Goal: Task Accomplishment & Management: Manage account settings

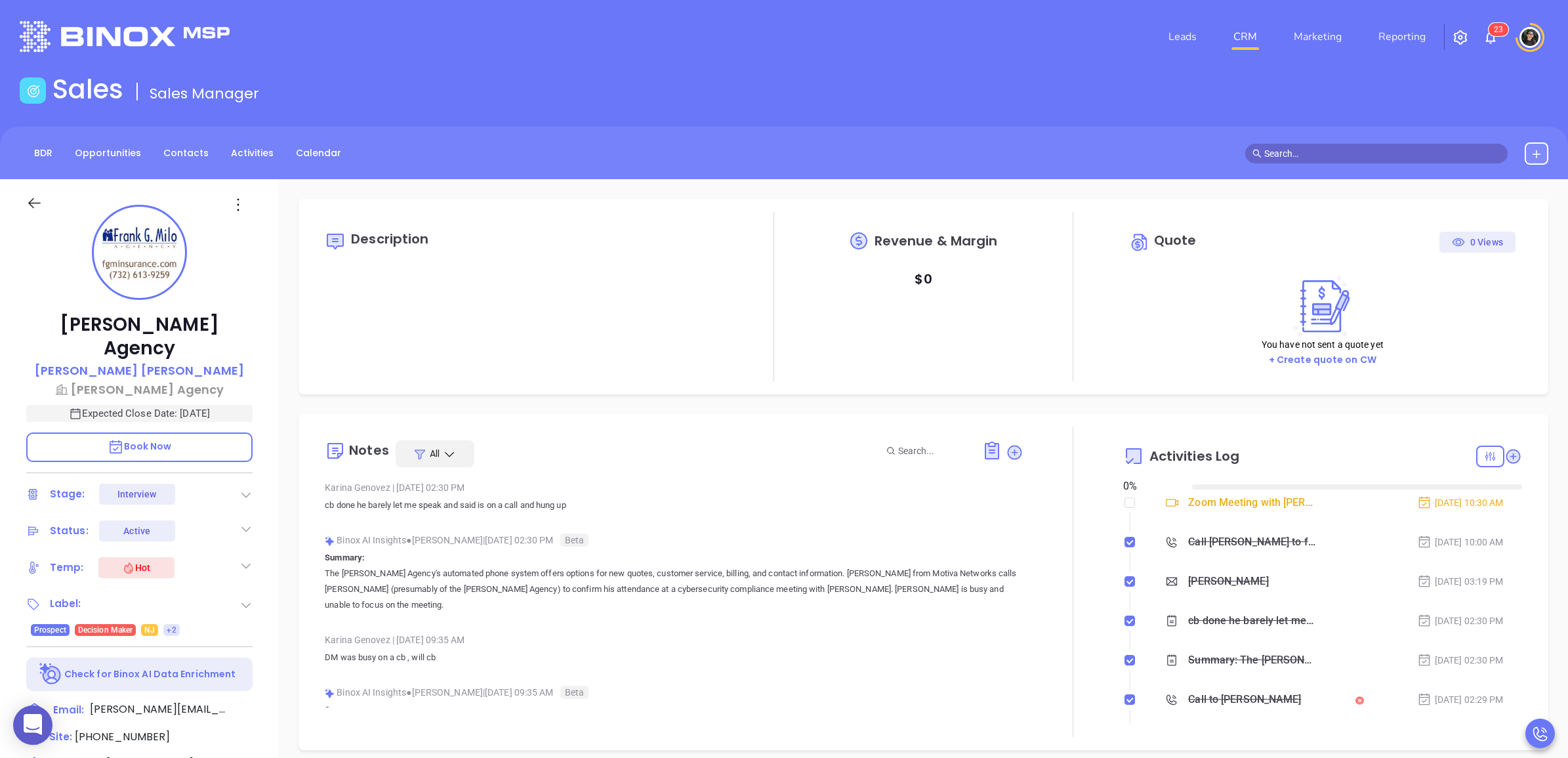
type input "08/29/2025"
type input "Wendy Hernandez"
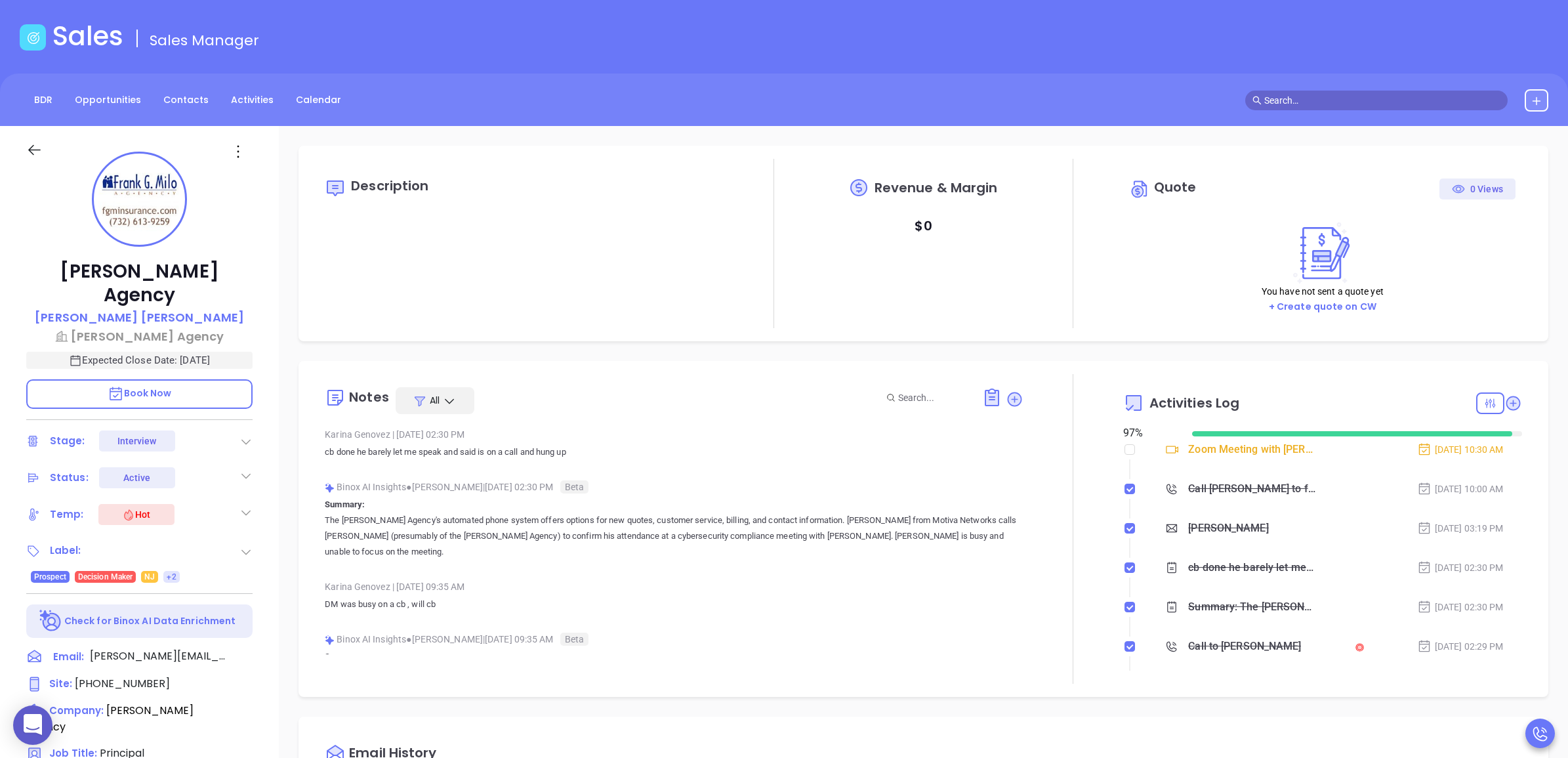
scroll to position [82, 0]
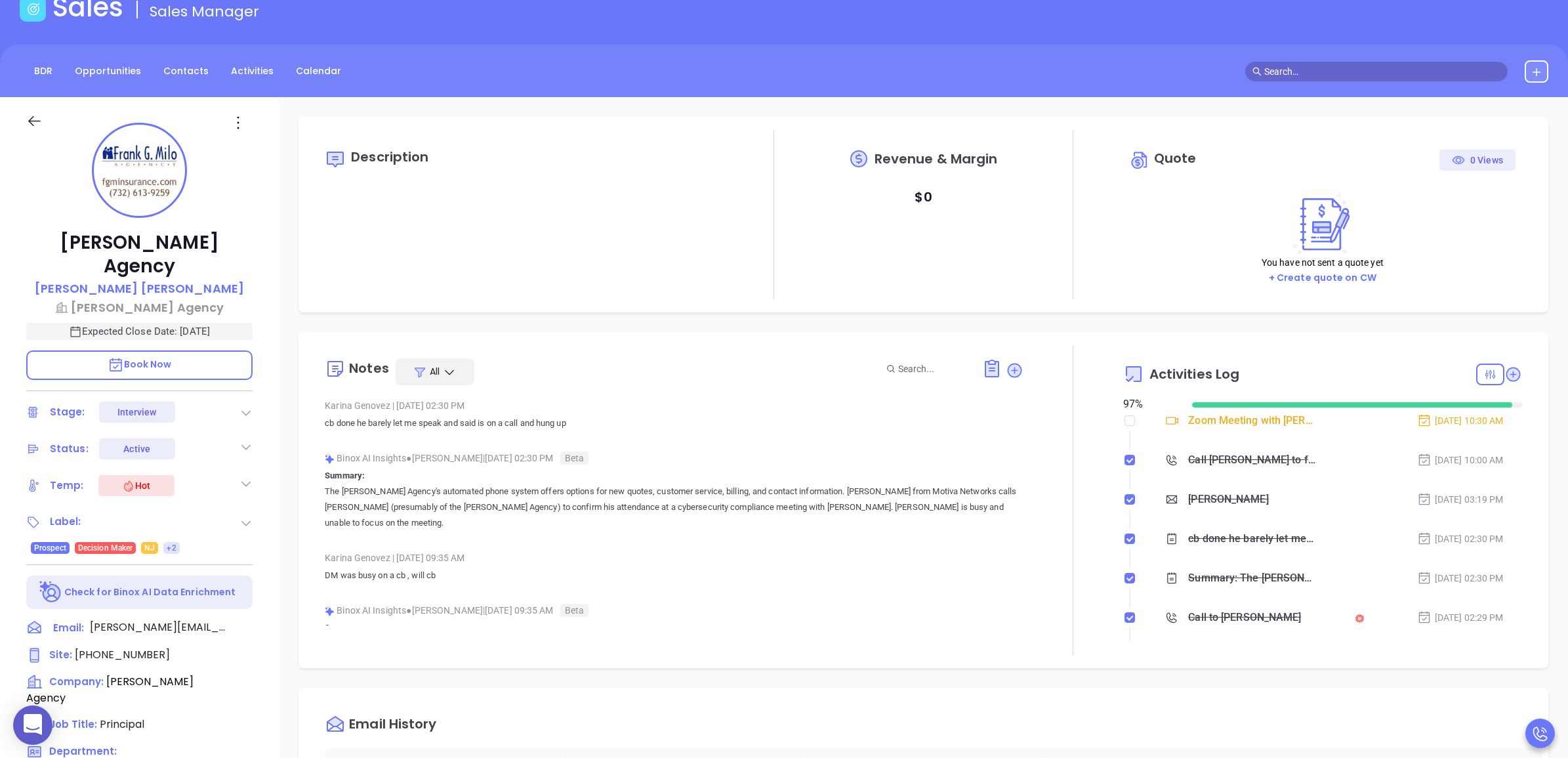
click at [251, 406] on icon at bounding box center [246, 413] width 13 height 13
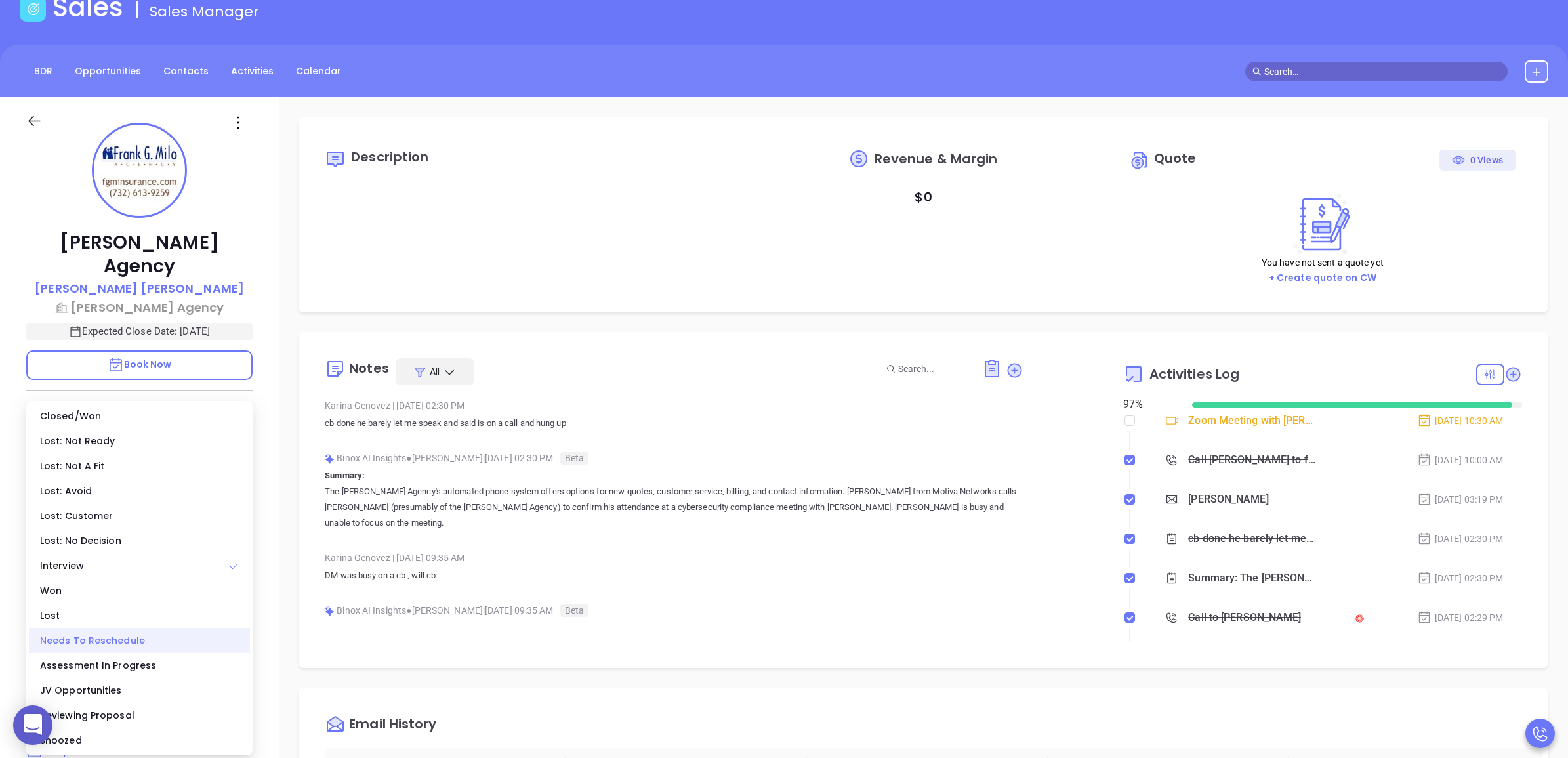
click at [144, 638] on div "Needs To Reschedule" at bounding box center [139, 640] width 221 height 25
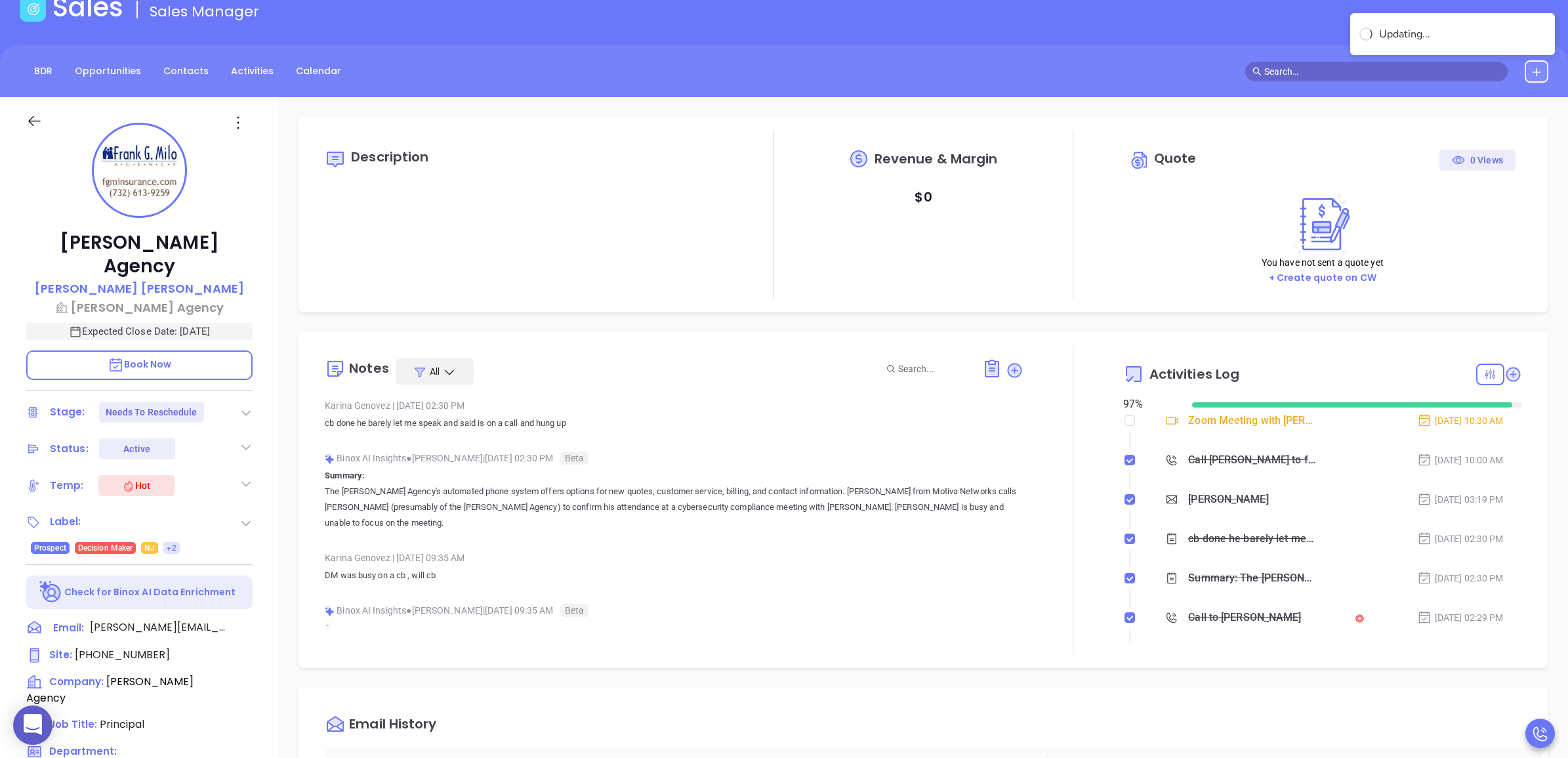
click at [640, 245] on div "Description" at bounding box center [524, 214] width 399 height 169
